Goal: Task Accomplishment & Management: Use online tool/utility

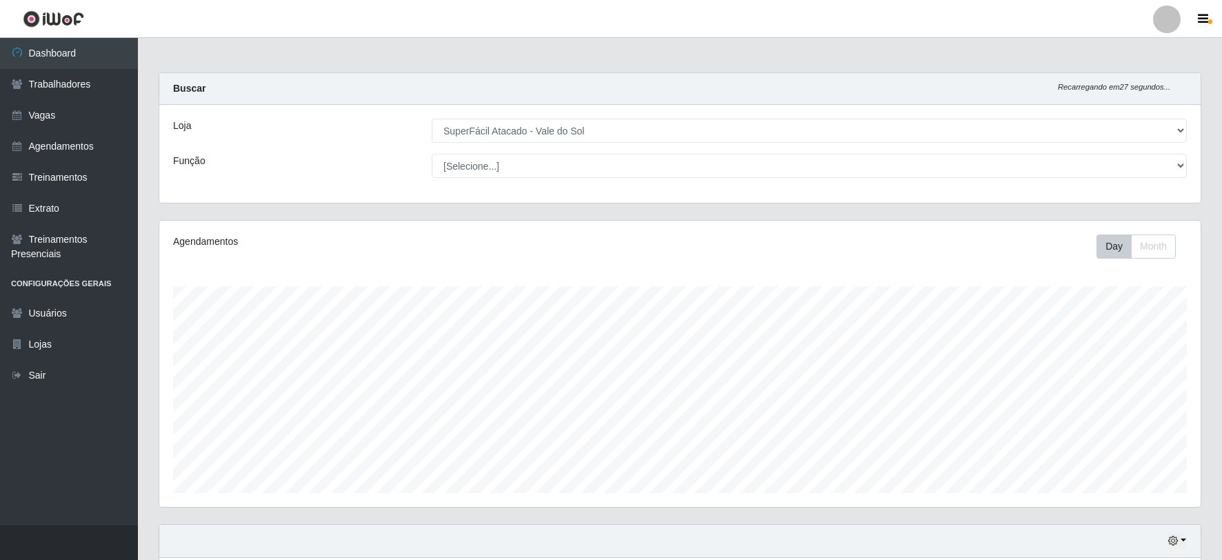
select select "502"
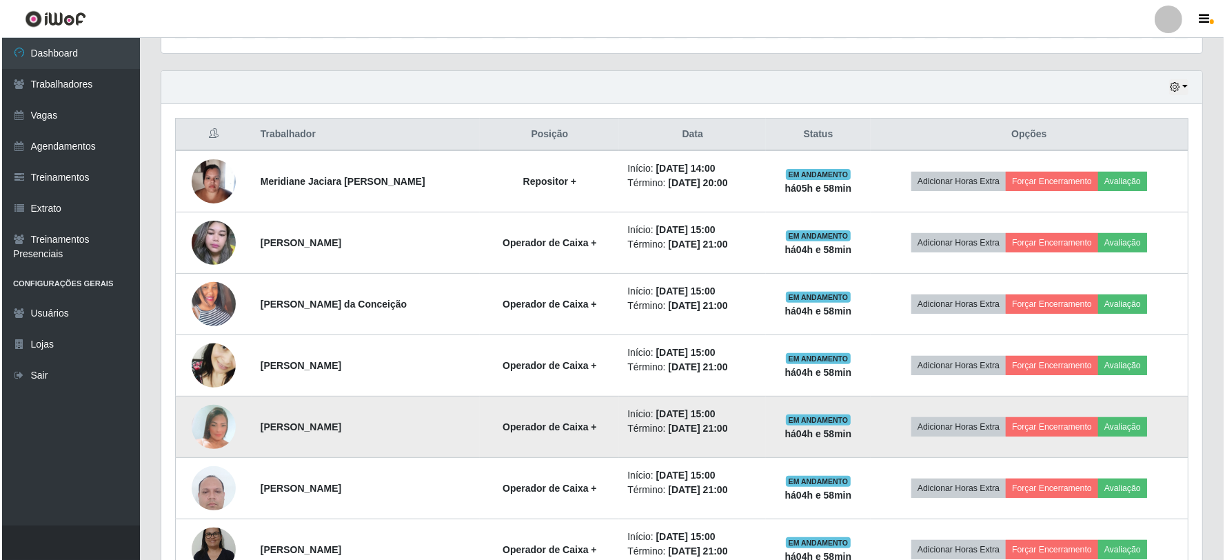
scroll to position [433, 0]
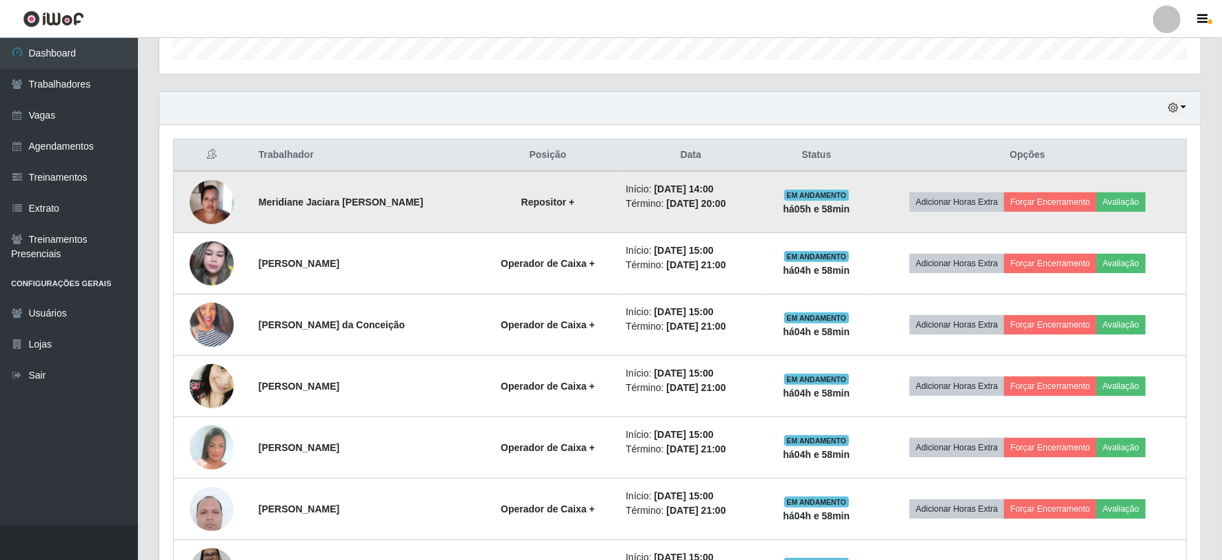
click at [212, 207] on img at bounding box center [212, 201] width 44 height 59
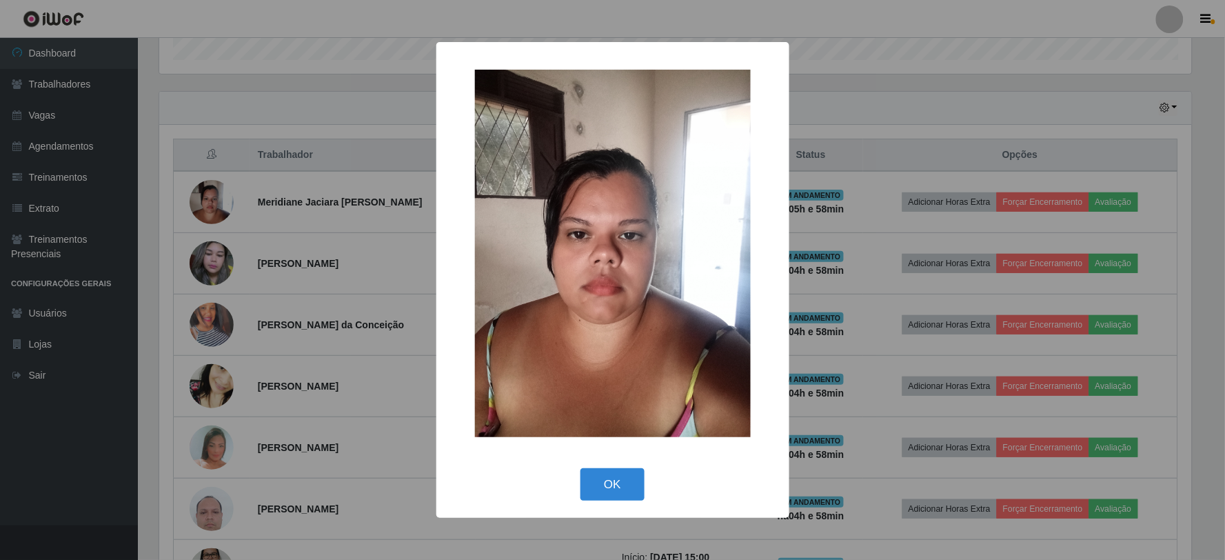
click at [244, 202] on div "× OK Cancel" at bounding box center [612, 280] width 1225 height 560
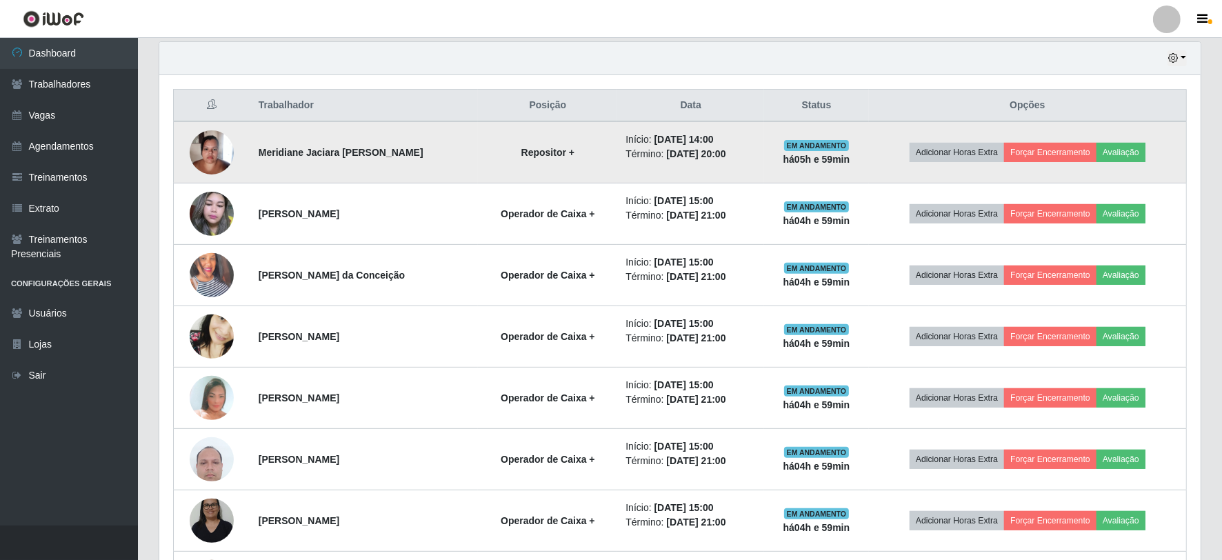
scroll to position [510, 0]
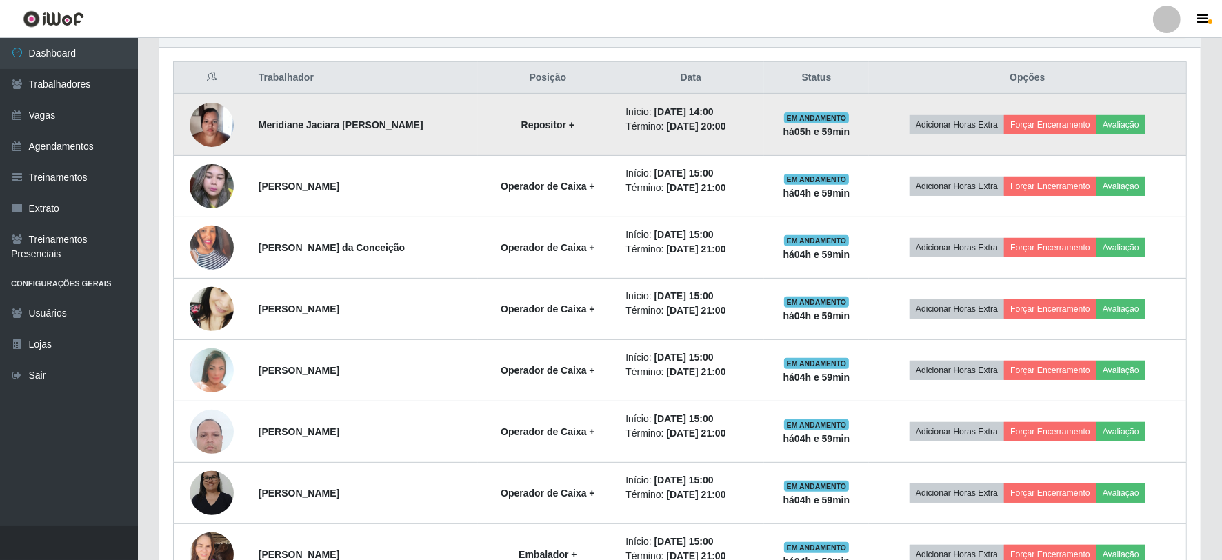
click at [212, 109] on img at bounding box center [212, 124] width 44 height 59
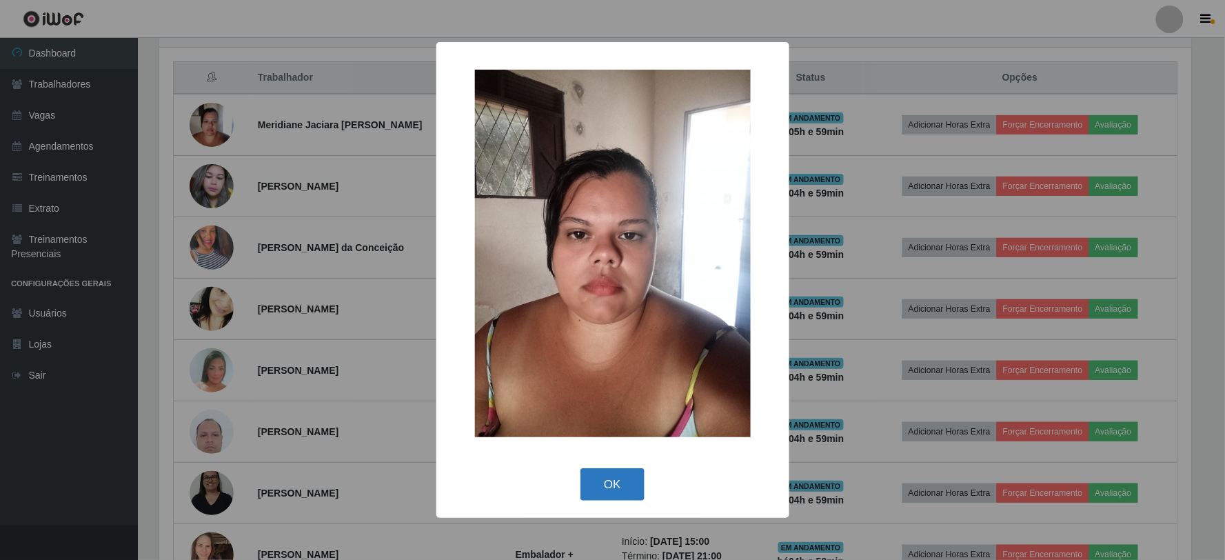
click at [608, 476] on button "OK" at bounding box center [613, 484] width 64 height 32
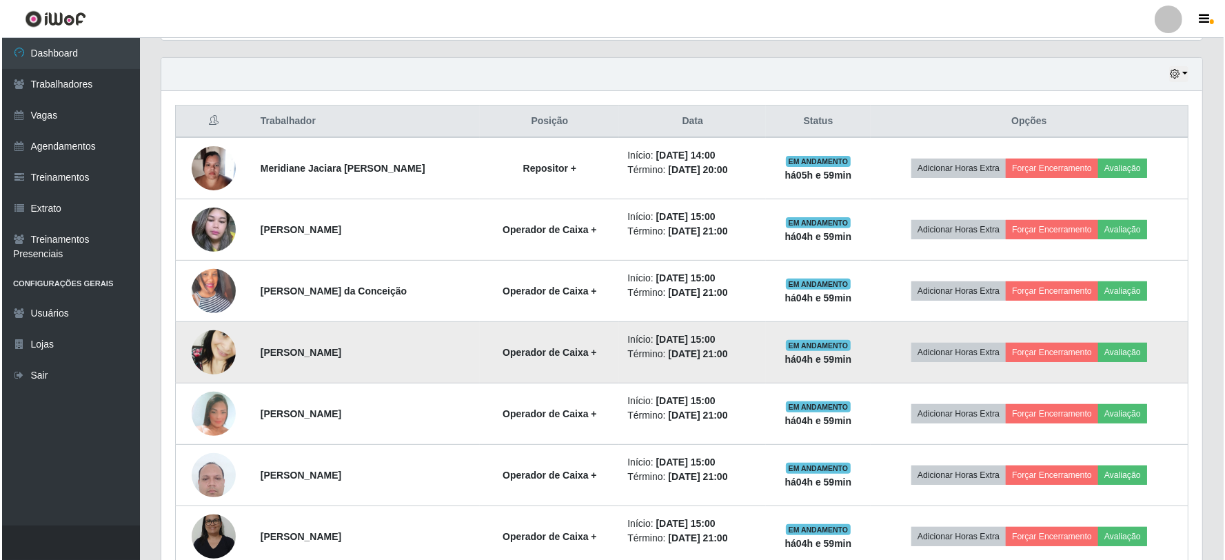
scroll to position [433, 0]
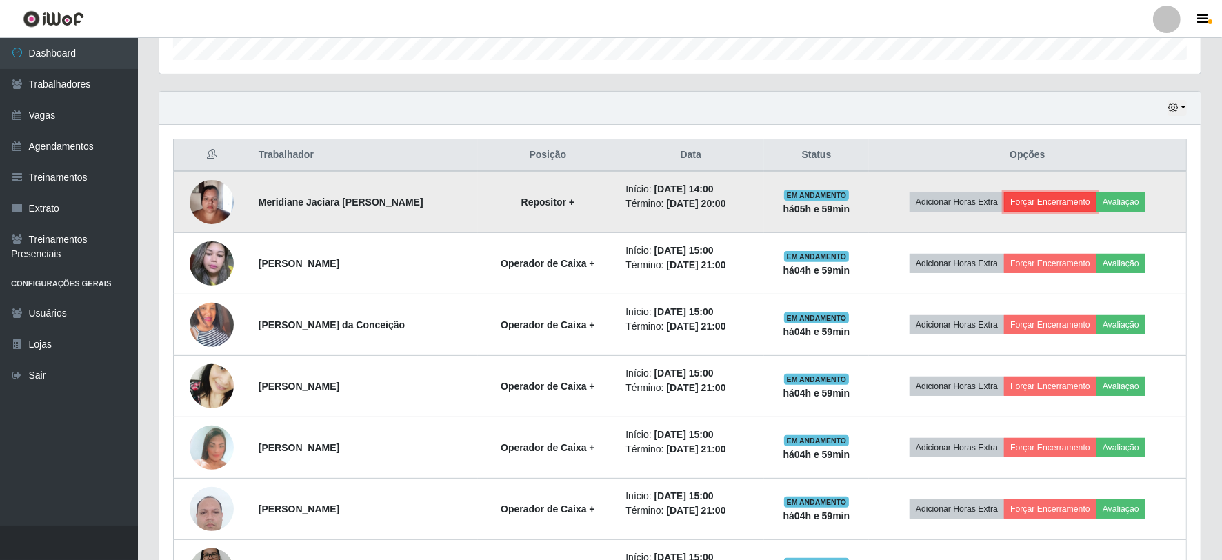
click at [1067, 198] on button "Forçar Encerramento" at bounding box center [1050, 201] width 92 height 19
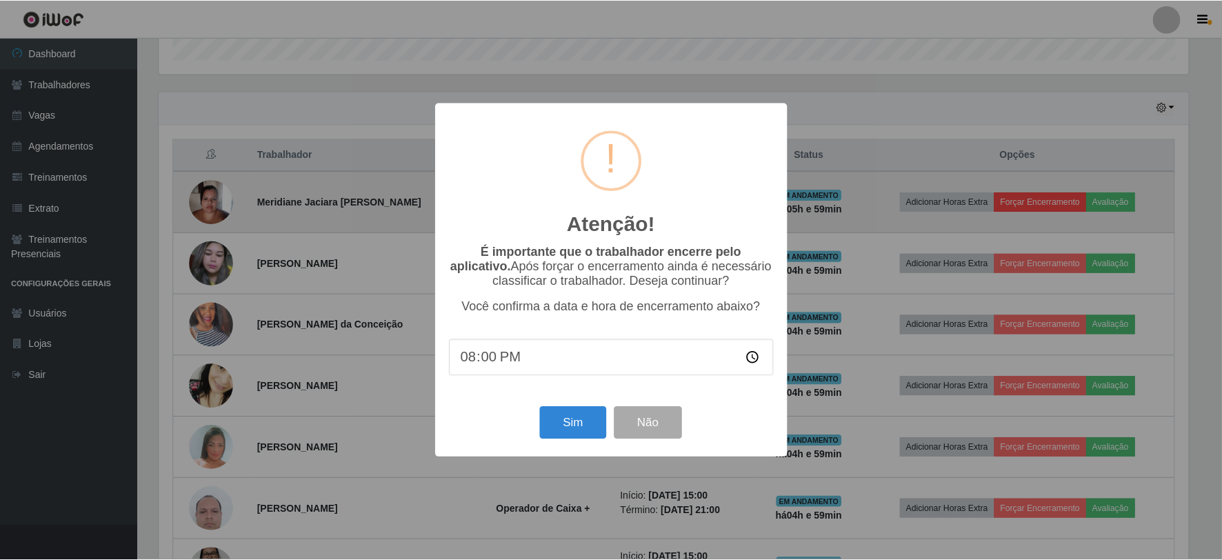
scroll to position [286, 1032]
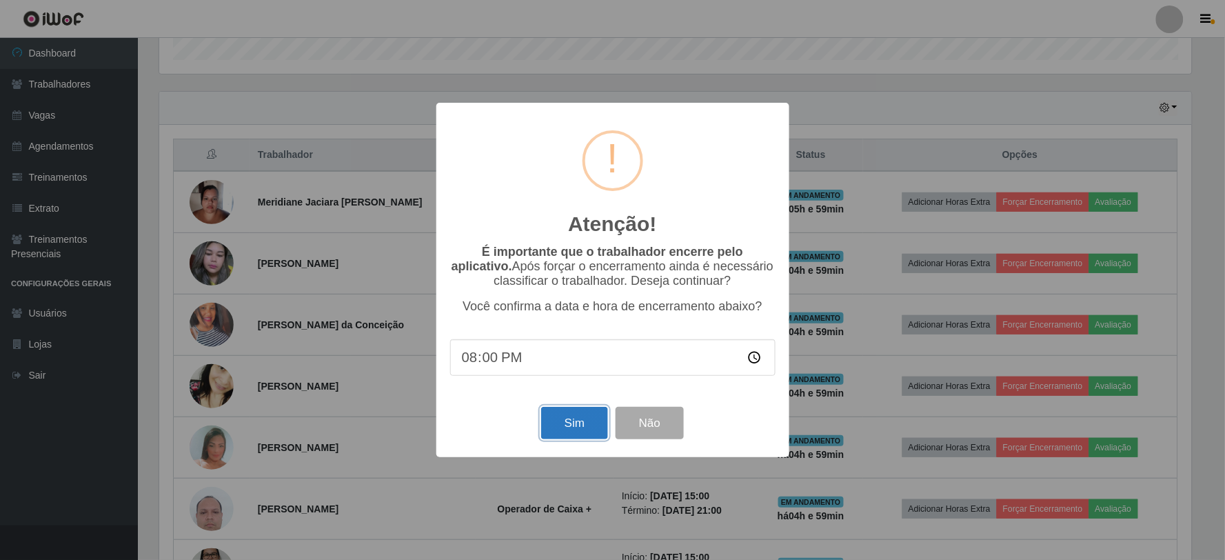
click at [563, 415] on button "Sim" at bounding box center [574, 423] width 67 height 32
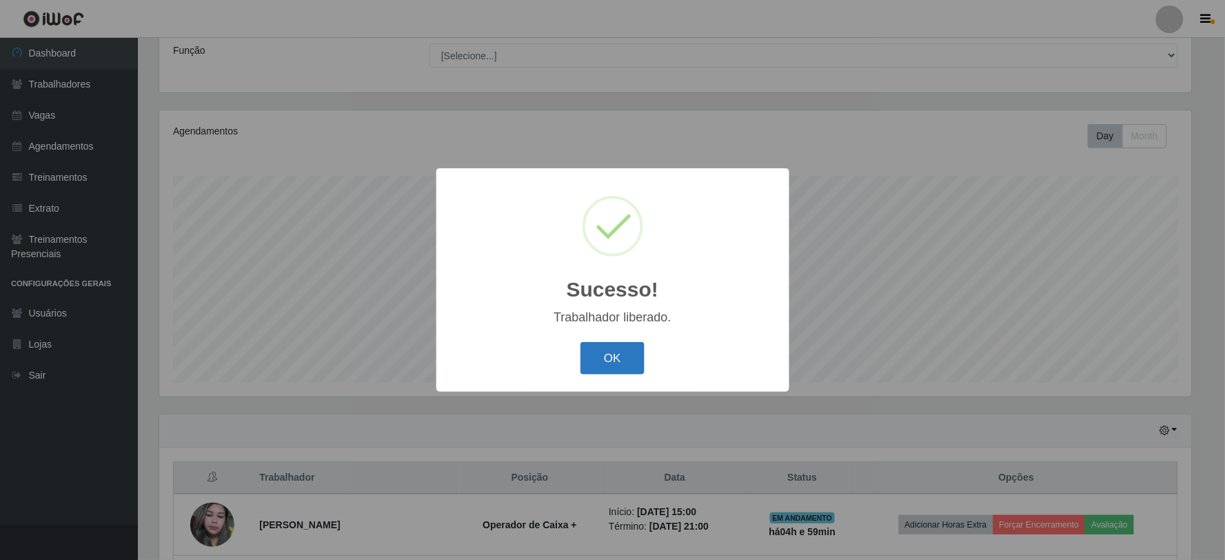
click at [609, 362] on button "OK" at bounding box center [613, 358] width 64 height 32
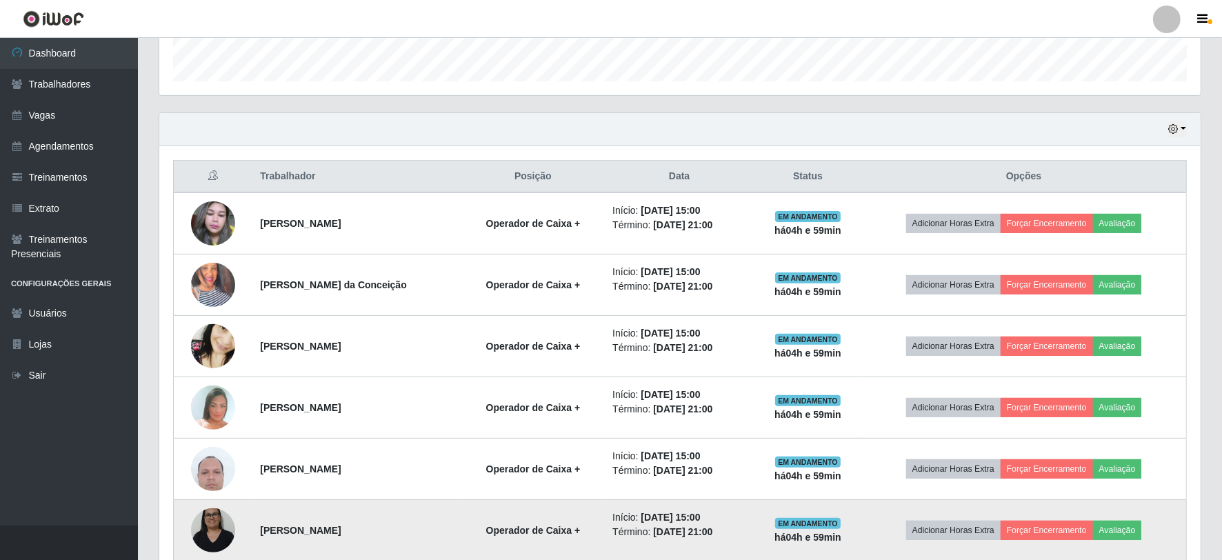
scroll to position [372, 0]
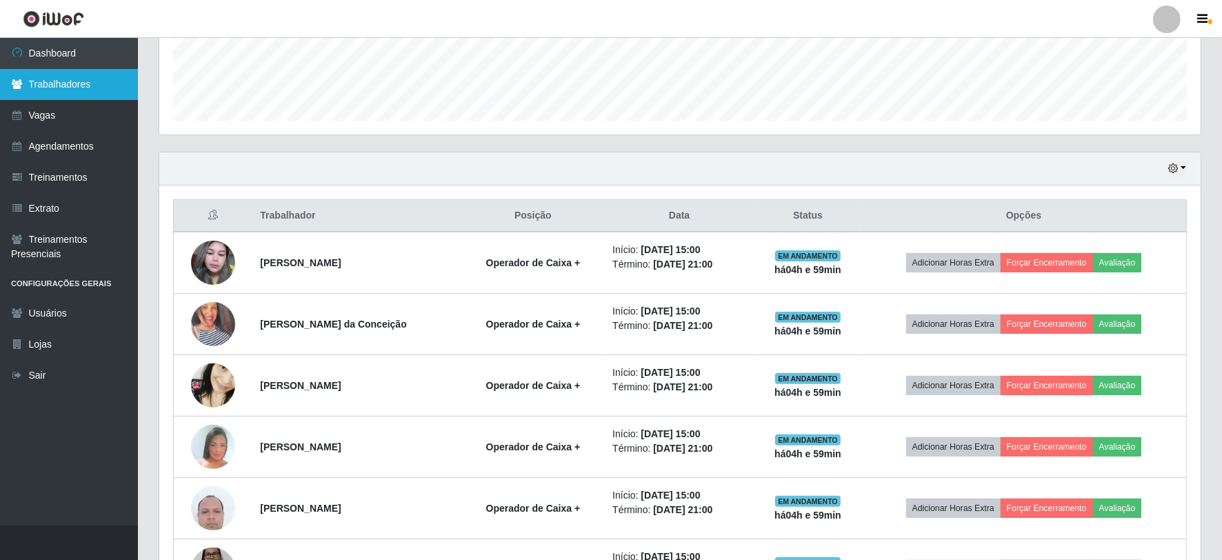
click at [69, 81] on link "Trabalhadores" at bounding box center [69, 84] width 138 height 31
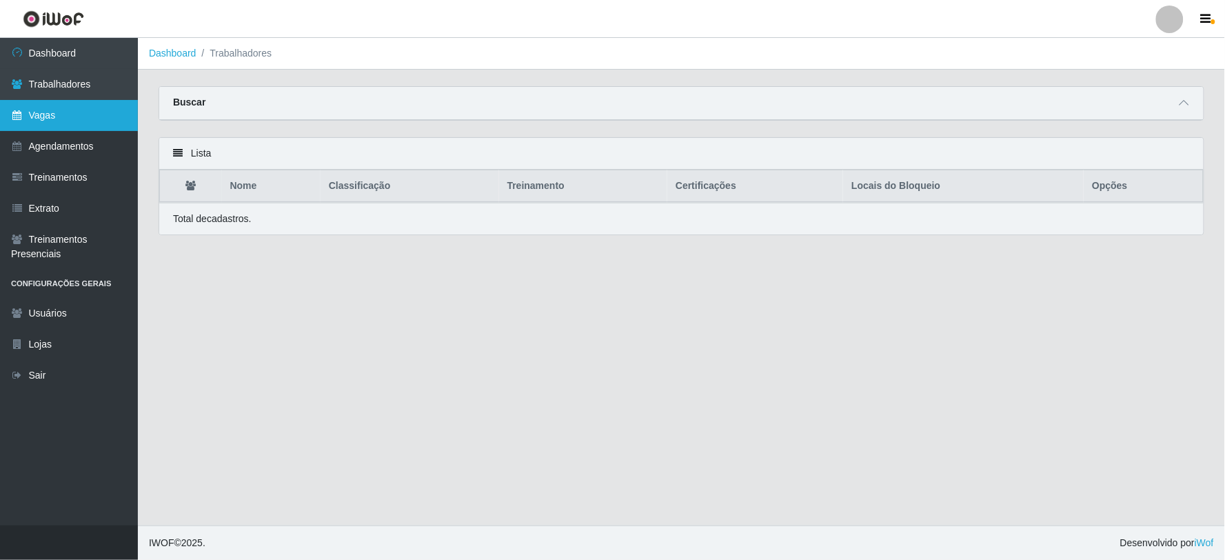
click at [72, 109] on link "Vagas" at bounding box center [69, 115] width 138 height 31
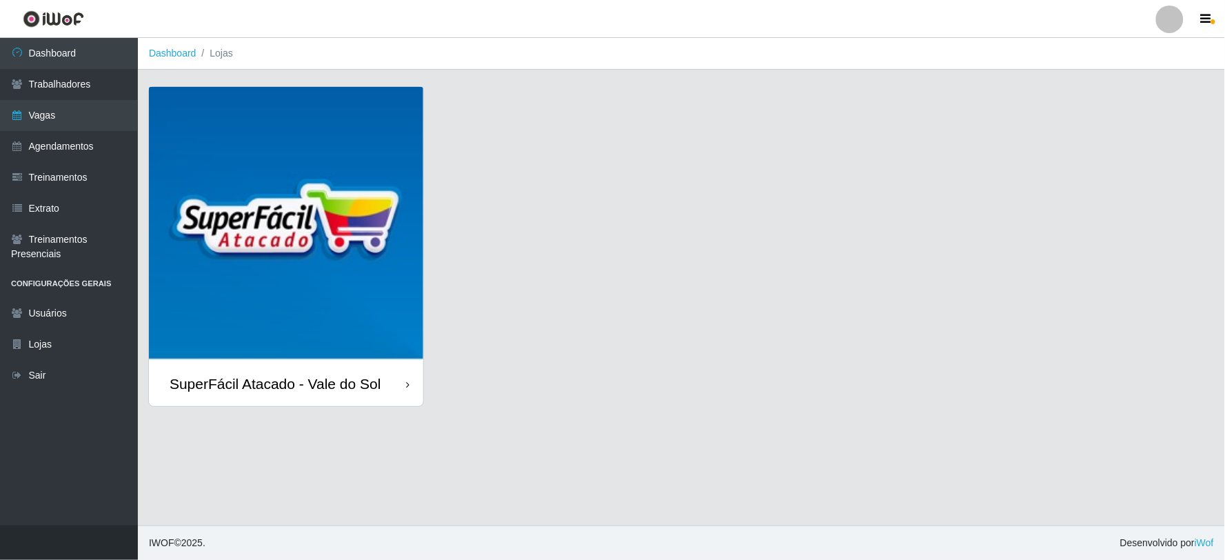
click at [324, 253] on img at bounding box center [286, 224] width 274 height 274
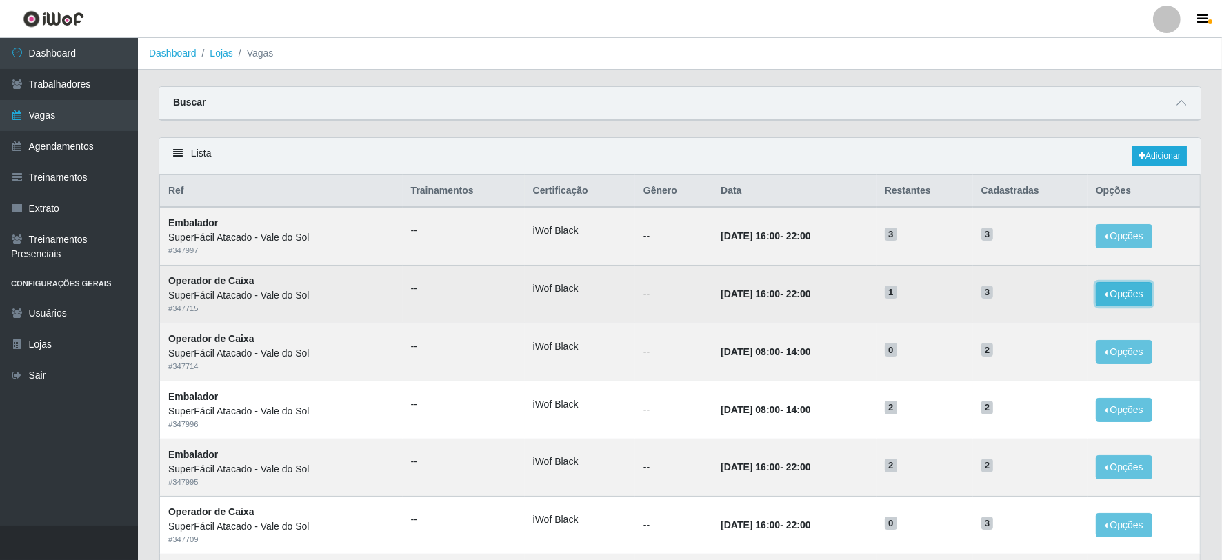
click at [1121, 285] on button "Opções" at bounding box center [1124, 294] width 57 height 24
click at [897, 297] on span "1" at bounding box center [891, 293] width 12 height 14
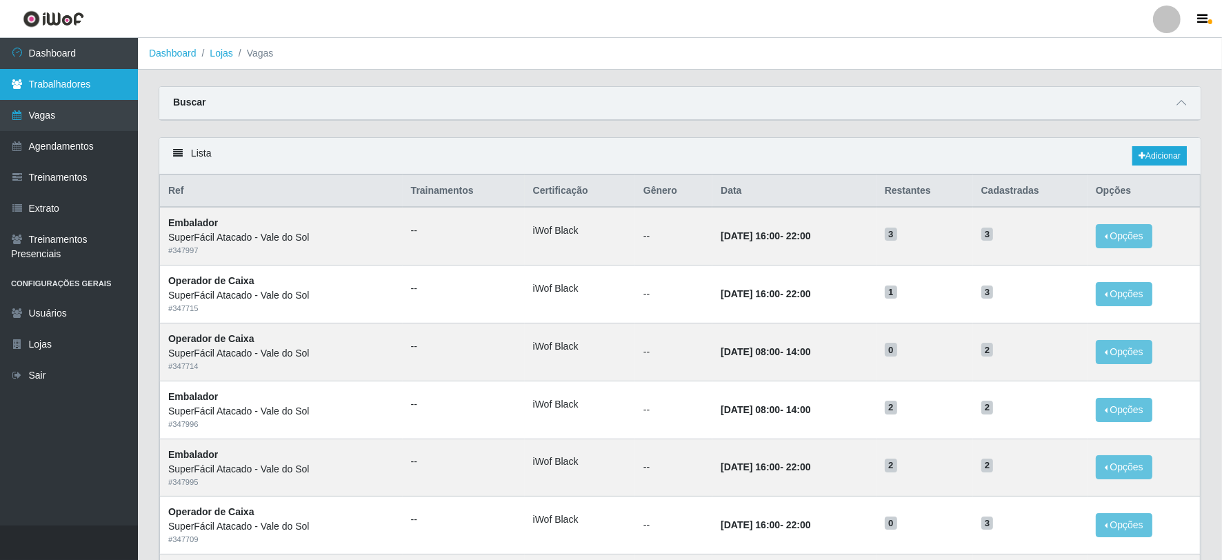
click at [31, 88] on link "Trabalhadores" at bounding box center [69, 84] width 138 height 31
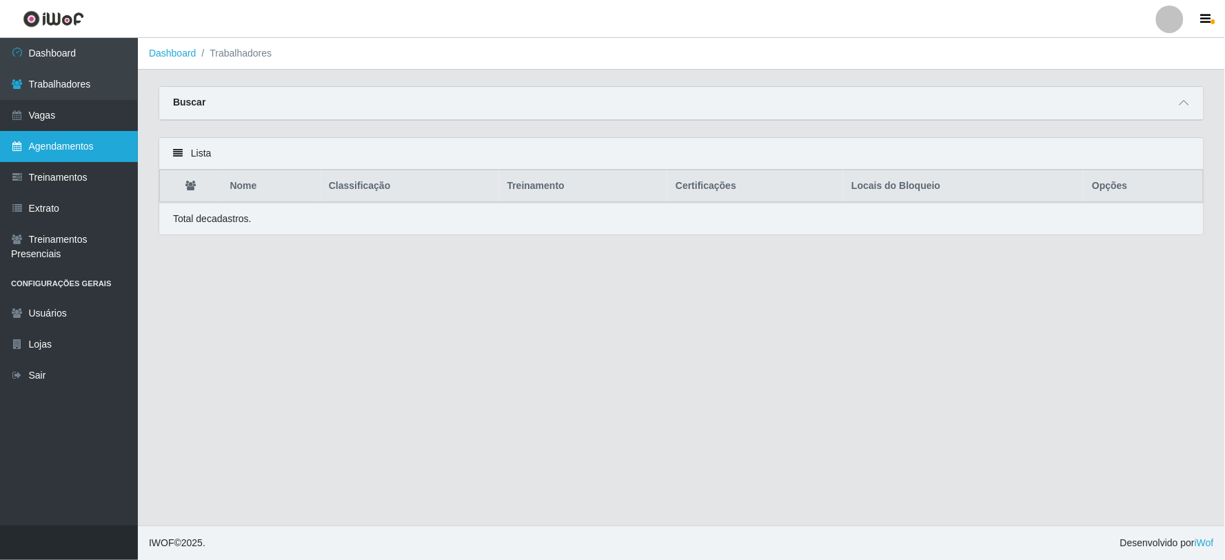
click at [76, 150] on link "Agendamentos" at bounding box center [69, 146] width 138 height 31
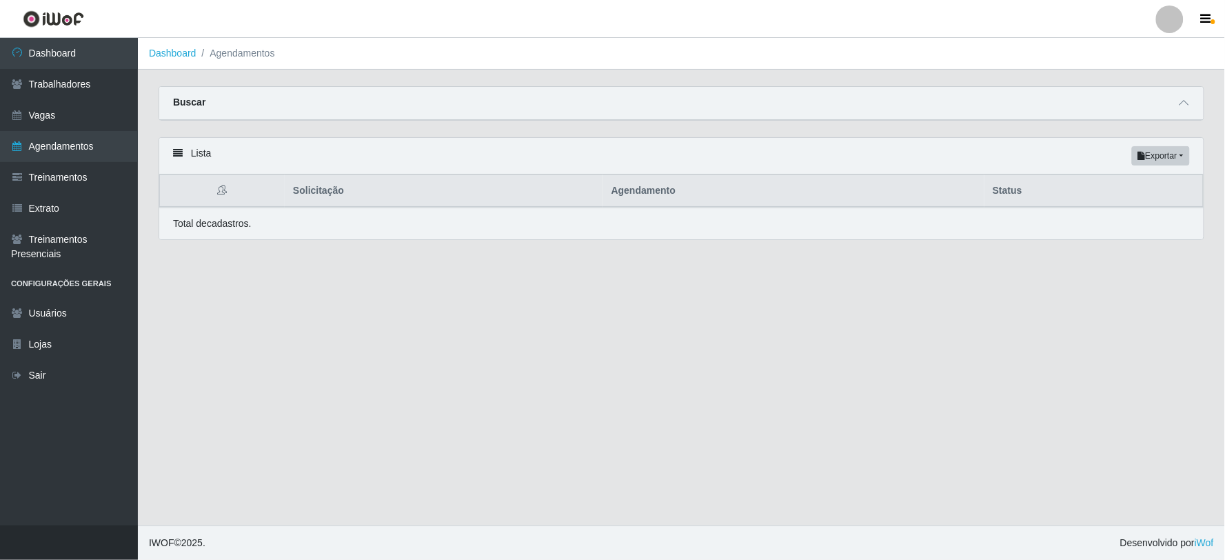
click at [243, 99] on div "Buscar" at bounding box center [681, 103] width 1045 height 33
click at [1182, 98] on icon at bounding box center [1185, 103] width 10 height 10
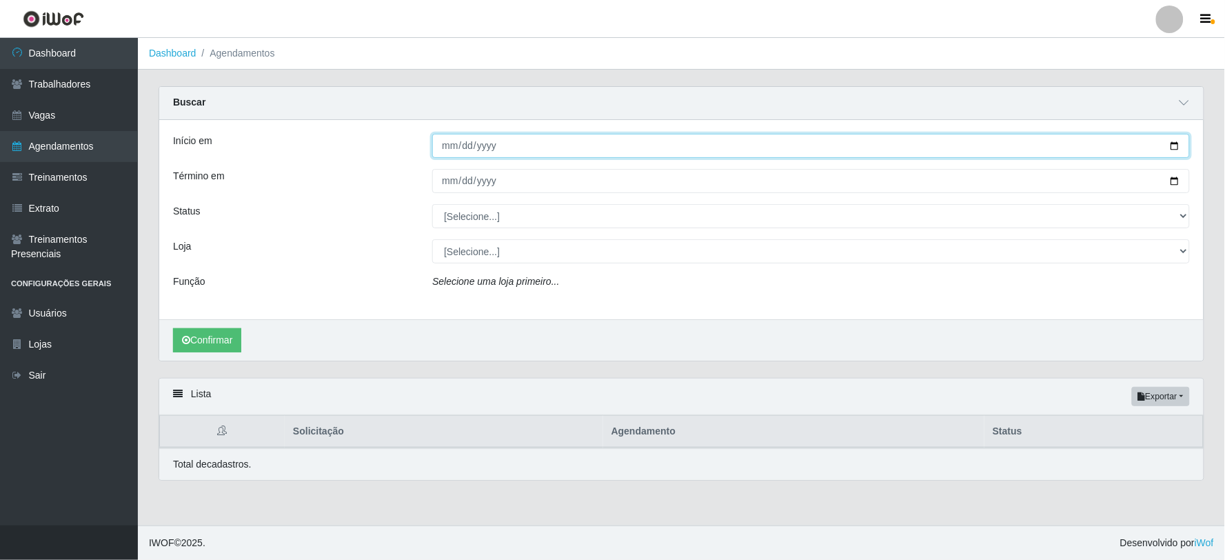
click at [500, 143] on input "Início em" at bounding box center [811, 146] width 758 height 24
click at [451, 143] on input "Início em" at bounding box center [811, 146] width 758 height 24
type input "[DATE]"
click at [173, 328] on button "Confirmar" at bounding box center [207, 340] width 68 height 24
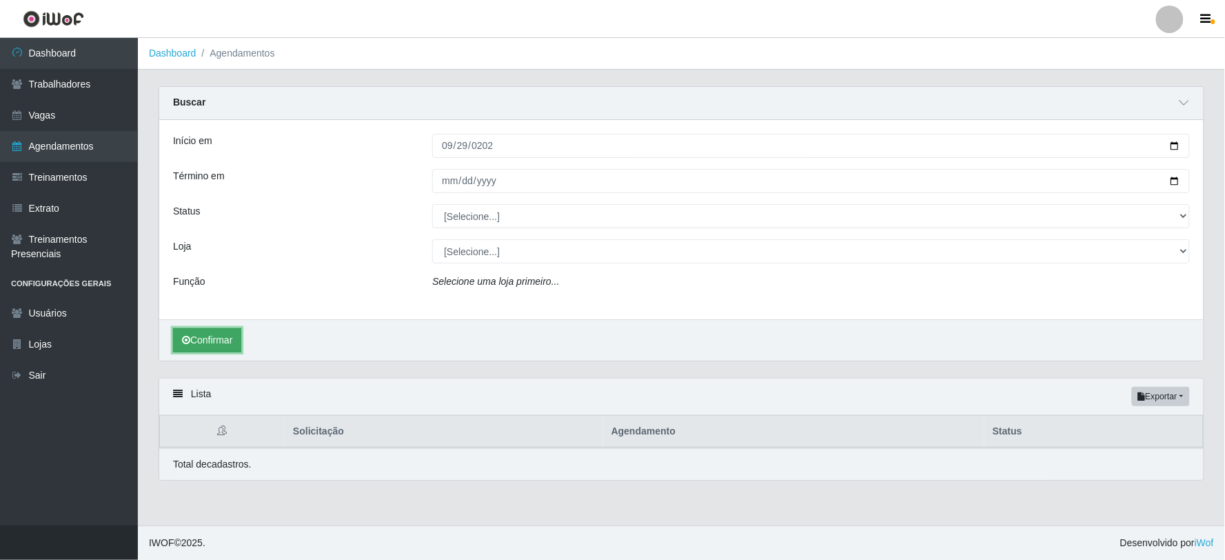
click at [207, 332] on button "Confirmar" at bounding box center [207, 340] width 68 height 24
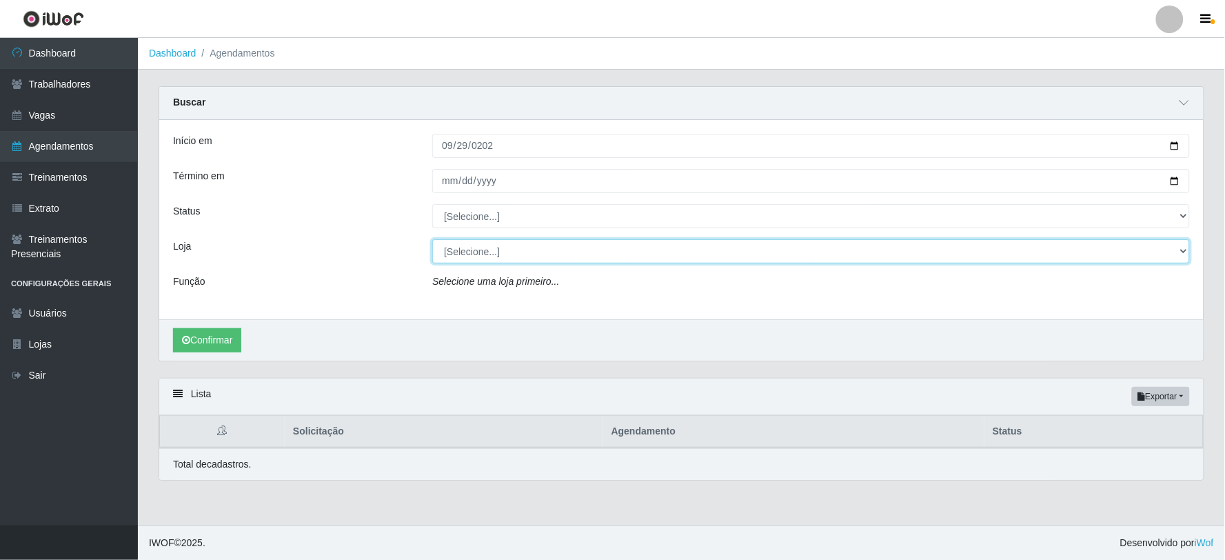
click at [532, 248] on select "[Selecione...] SuperFácil Atacado - Vale do Sol" at bounding box center [811, 251] width 758 height 24
select select "502"
click at [432, 239] on select "[Selecione...] SuperFácil Atacado - Vale do Sol" at bounding box center [811, 251] width 758 height 24
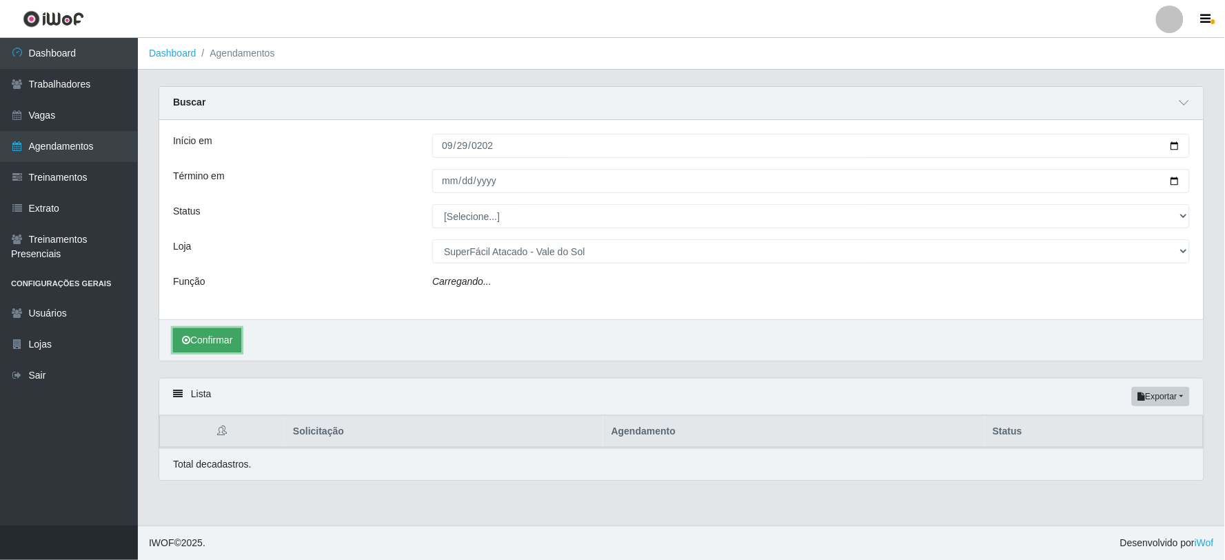
click at [212, 340] on button "Confirmar" at bounding box center [207, 340] width 68 height 24
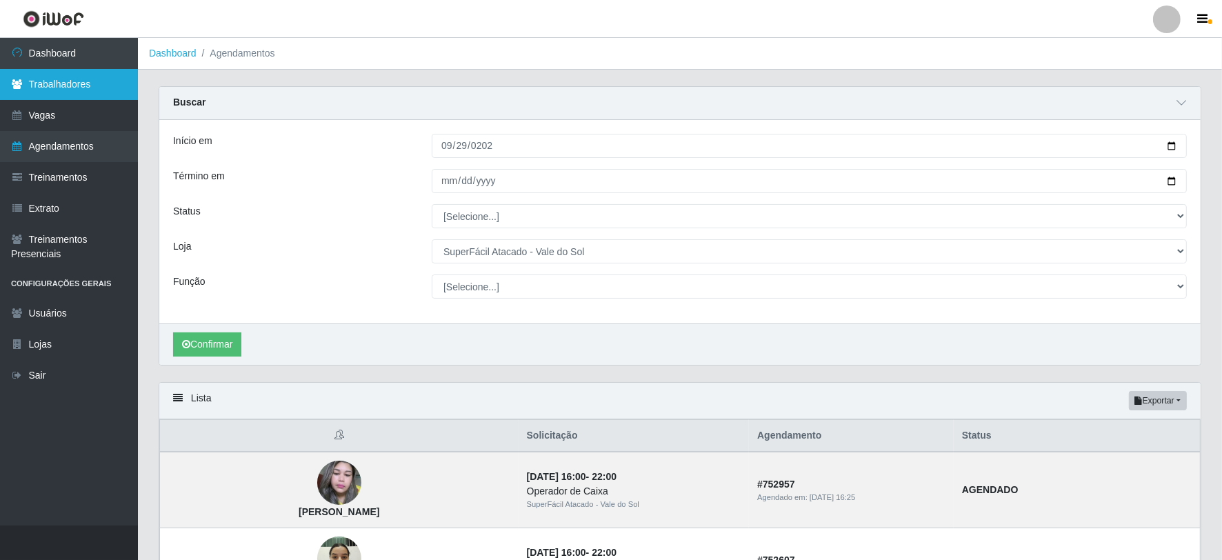
click at [88, 90] on link "Trabalhadores" at bounding box center [69, 84] width 138 height 31
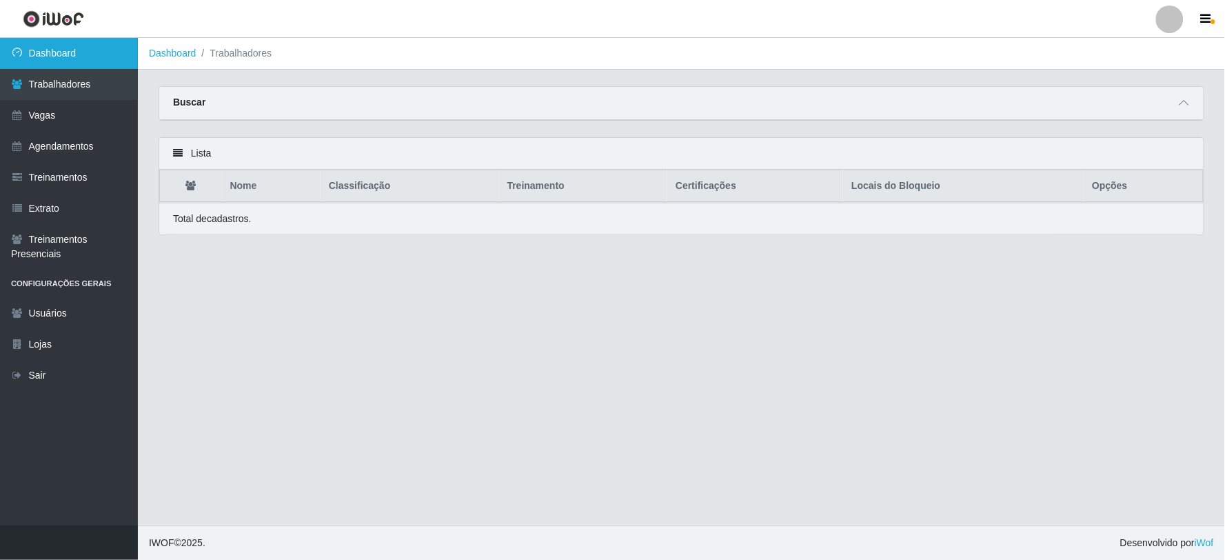
click at [74, 58] on link "Dashboard" at bounding box center [69, 53] width 138 height 31
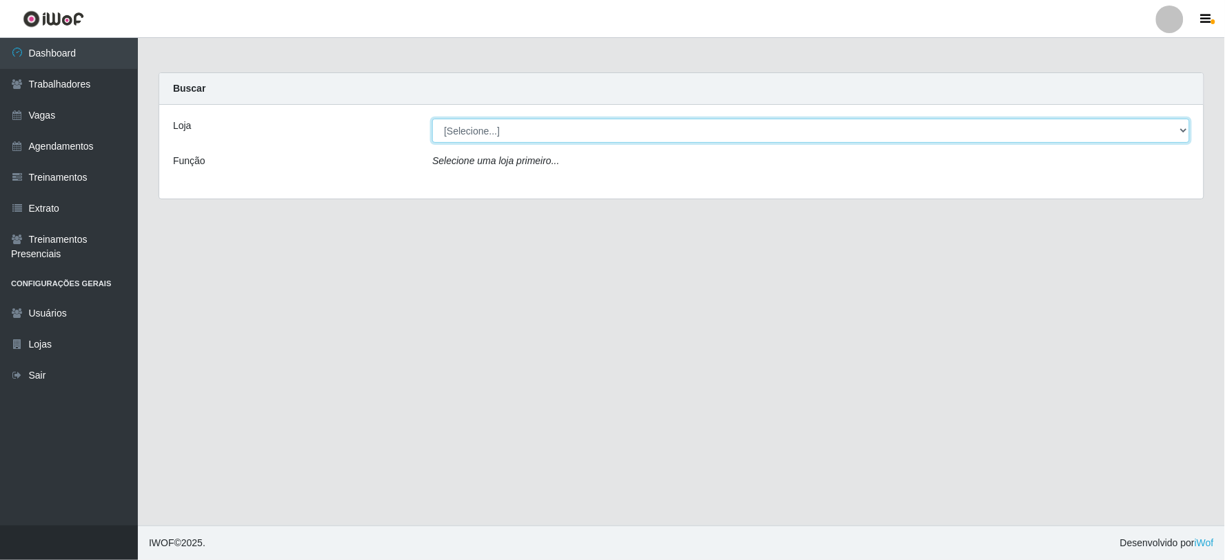
click at [451, 131] on select "[Selecione...] SuperFácil Atacado - Vale do Sol" at bounding box center [811, 131] width 758 height 24
select select "502"
click at [432, 119] on select "[Selecione...] SuperFácil Atacado - Vale do Sol" at bounding box center [811, 131] width 758 height 24
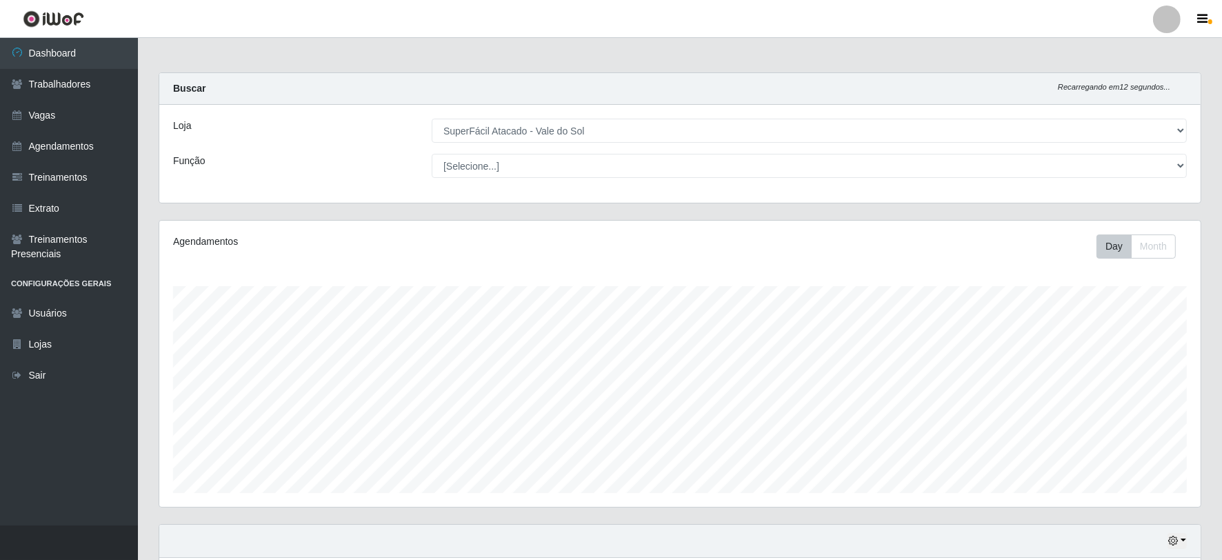
click at [950, 180] on div "Loja [Selecione...] SuperFácil Atacado - Vale do Sol Função [Selecione...] Emba…" at bounding box center [679, 154] width 1041 height 98
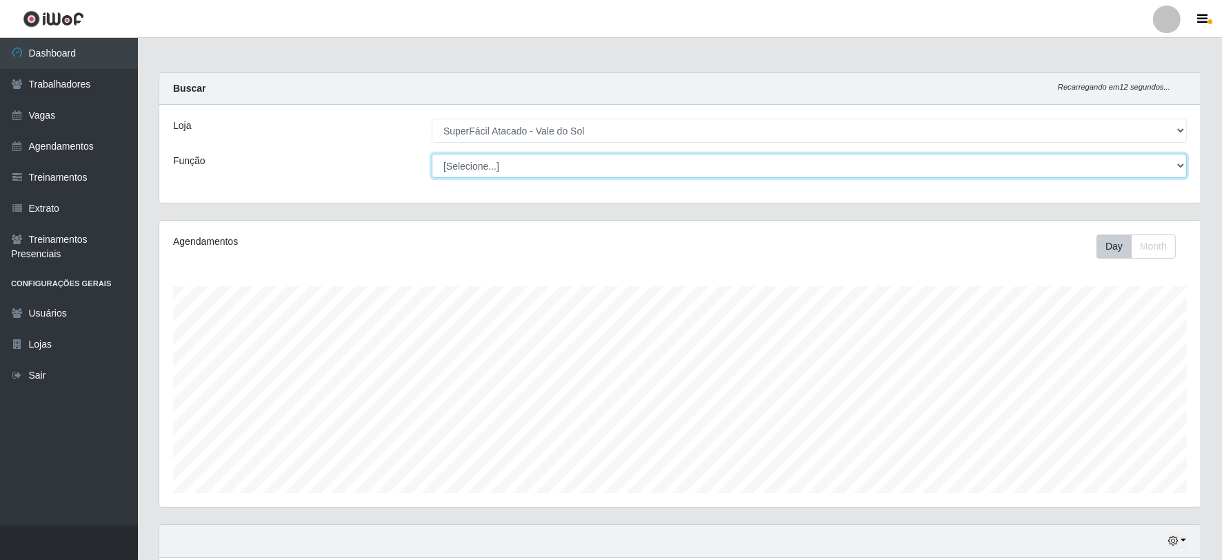
click at [950, 174] on select "[Selecione...] Embalador Embalador + Embalador ++ Operador de Caixa Operador de…" at bounding box center [809, 166] width 755 height 24
click at [432, 154] on select "[Selecione...] Embalador Embalador + Embalador ++ Operador de Caixa Operador de…" at bounding box center [809, 166] width 755 height 24
click at [596, 163] on select "[Selecione...] Embalador Embalador + Embalador ++ Operador de Caixa Operador de…" at bounding box center [809, 166] width 755 height 24
click at [432, 154] on select "[Selecione...] Embalador Embalador + Embalador ++ Operador de Caixa Operador de…" at bounding box center [809, 166] width 755 height 24
click at [541, 166] on select "[Selecione...] Embalador Embalador + Embalador ++ Operador de Caixa Operador de…" at bounding box center [809, 166] width 755 height 24
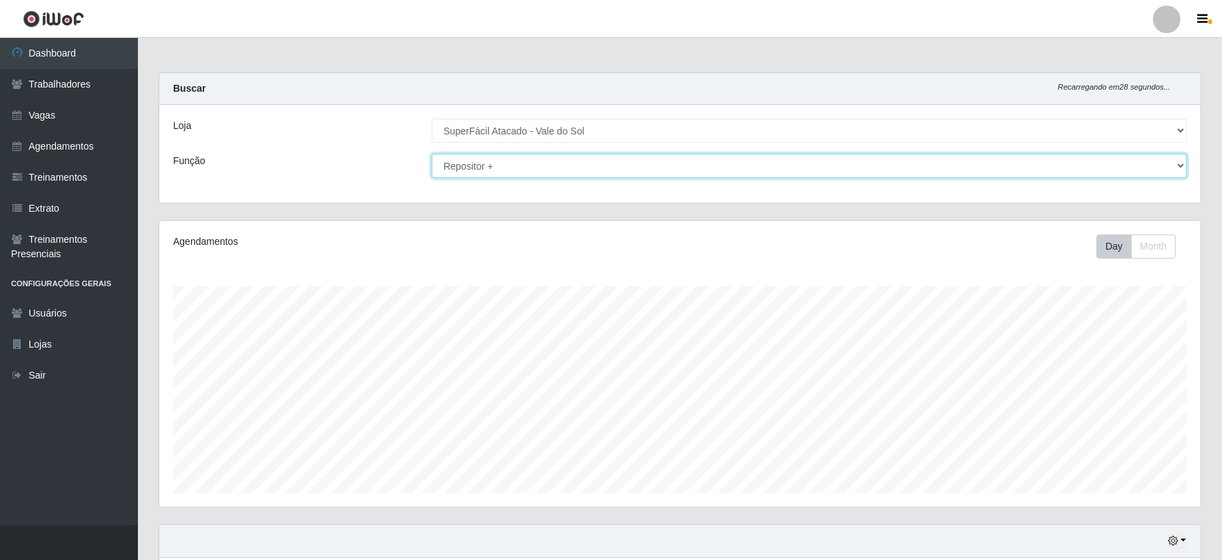
click at [432, 154] on select "[Selecione...] Embalador Embalador + Embalador ++ Operador de Caixa Operador de…" at bounding box center [809, 166] width 755 height 24
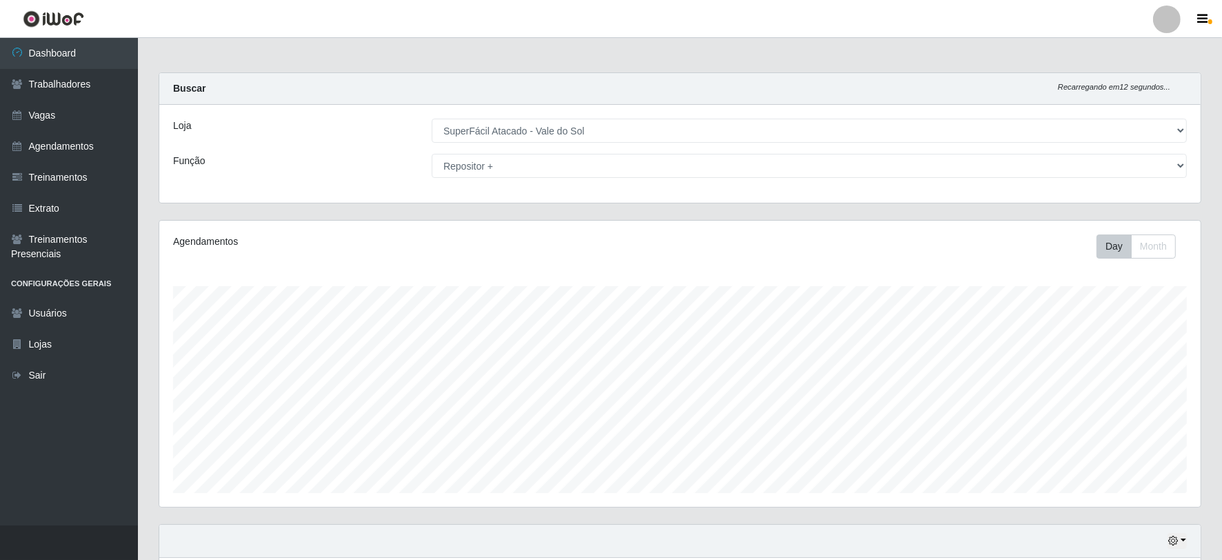
click at [473, 235] on div "Agendamentos" at bounding box center [378, 241] width 410 height 14
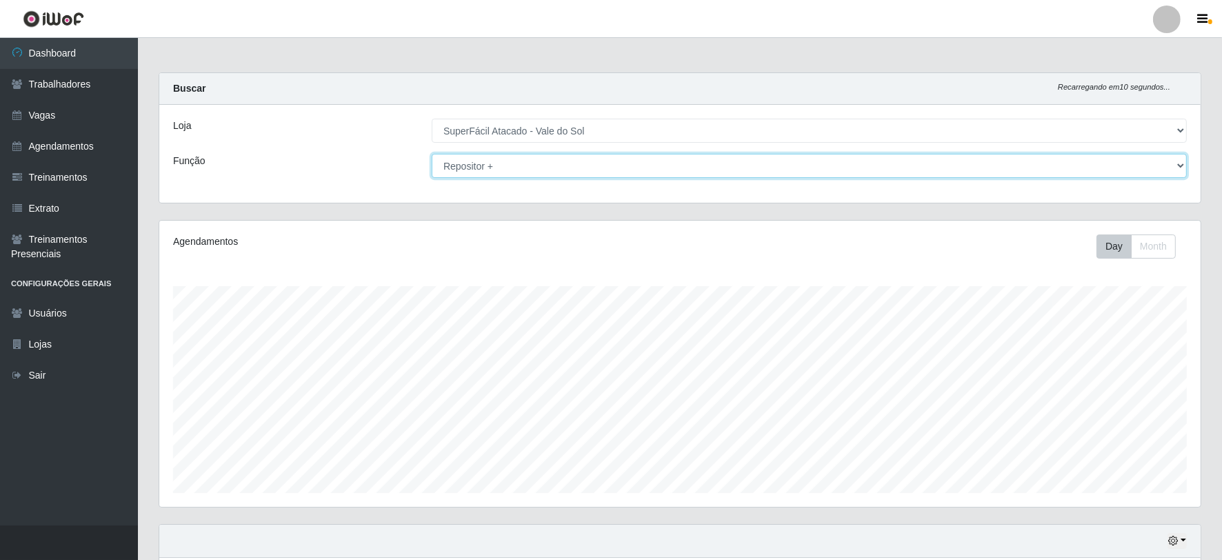
click at [530, 161] on select "[Selecione...] Embalador Embalador + Embalador ++ Operador de Caixa Operador de…" at bounding box center [809, 166] width 755 height 24
click at [432, 154] on select "[Selecione...] Embalador Embalador + Embalador ++ Operador de Caixa Operador de…" at bounding box center [809, 166] width 755 height 24
click at [522, 159] on select "[Selecione...] Embalador Embalador + Embalador ++ Operador de Caixa Operador de…" at bounding box center [809, 166] width 755 height 24
select select "[Selecione...]"
click at [432, 154] on select "[Selecione...] Embalador Embalador + Embalador ++ Operador de Caixa Operador de…" at bounding box center [809, 166] width 755 height 24
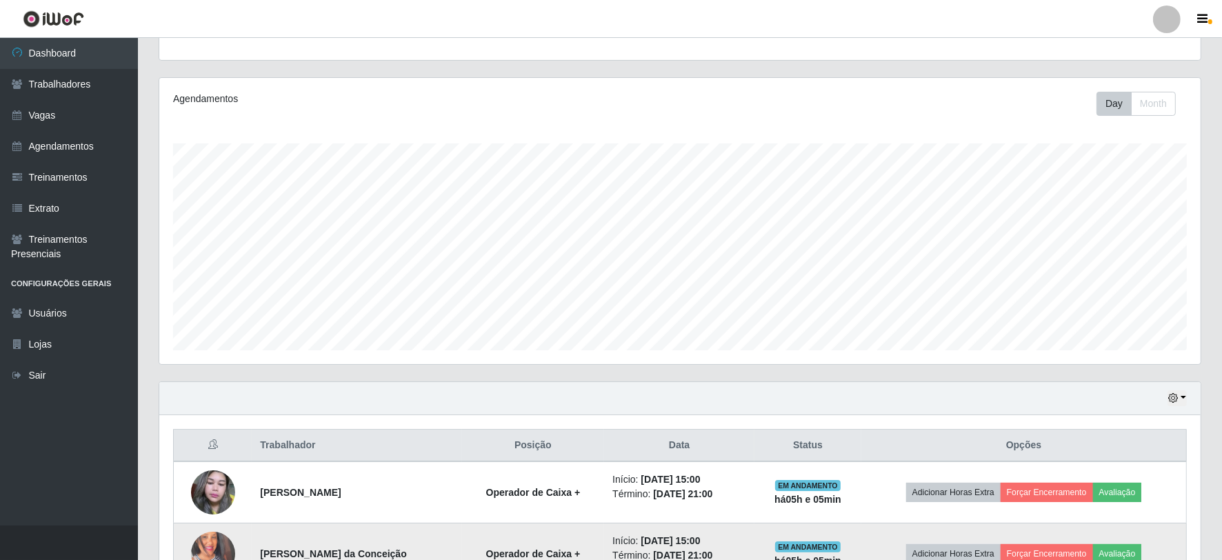
scroll to position [142, 0]
